Goal: Obtain resource: Download file/media

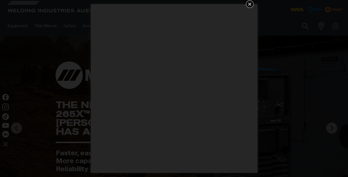
click at [250, 3] on icon "Get 5 WIA Welding Guides Free!" at bounding box center [250, 4] width 7 height 7
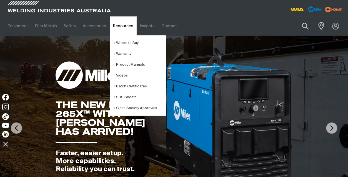
click at [119, 26] on link "Resources" at bounding box center [123, 25] width 27 height 19
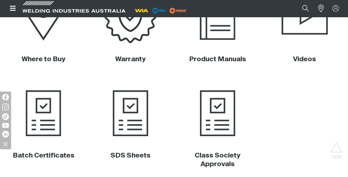
scroll to position [250, 0]
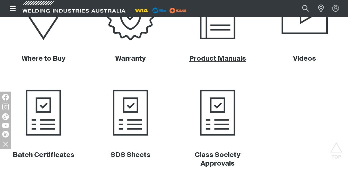
click at [222, 57] on link "Product Manuals" at bounding box center [217, 58] width 57 height 7
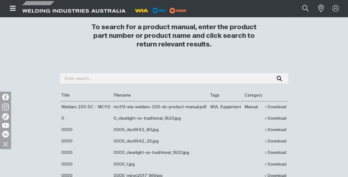
scroll to position [195, 0]
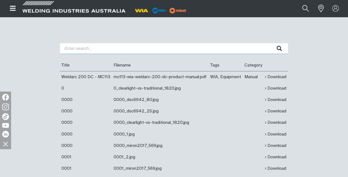
click at [70, 49] on input "search" at bounding box center [174, 48] width 228 height 11
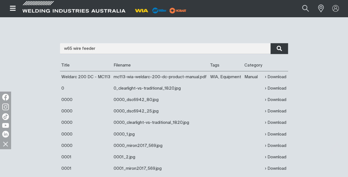
click at [278, 49] on icon "submit" at bounding box center [279, 49] width 5 height 6
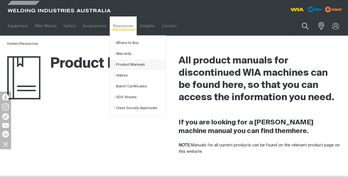
click at [118, 64] on link "Product Manuals" at bounding box center [140, 64] width 52 height 11
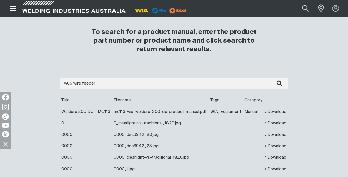
scroll to position [139, 0]
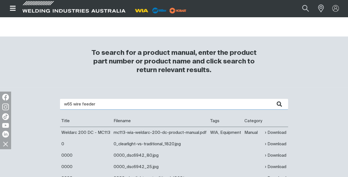
click at [98, 104] on input "w65 wire feeder" at bounding box center [174, 104] width 228 height 11
type input "w65"
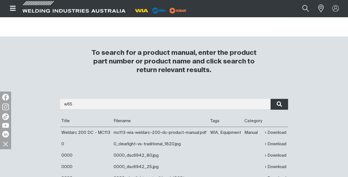
click at [277, 104] on icon "submit" at bounding box center [279, 104] width 5 height 6
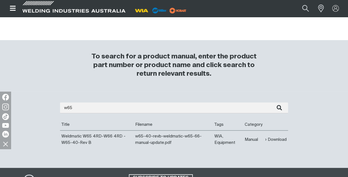
scroll to position [139, 0]
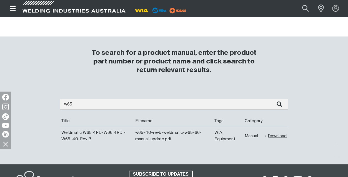
click at [274, 136] on link "Download" at bounding box center [275, 136] width 21 height 6
